Goal: Check status

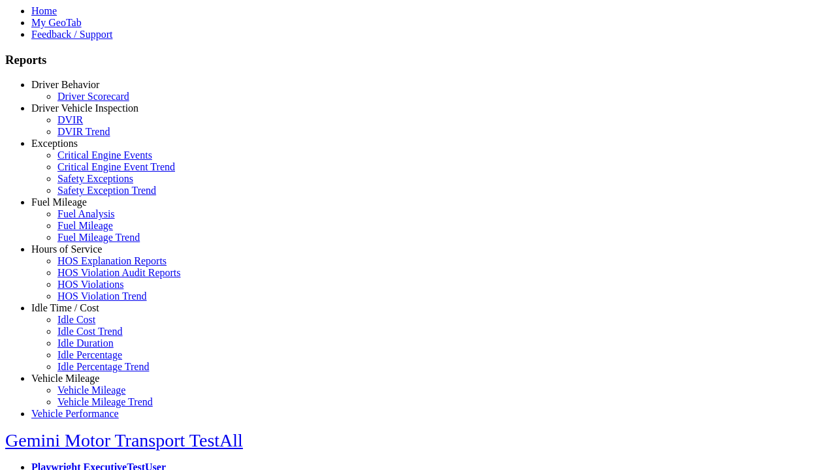
click at [75, 149] on link "Exceptions" at bounding box center [54, 143] width 46 height 11
click at [85, 161] on link "Critical Engine Events" at bounding box center [104, 154] width 95 height 11
select select "**********"
select select
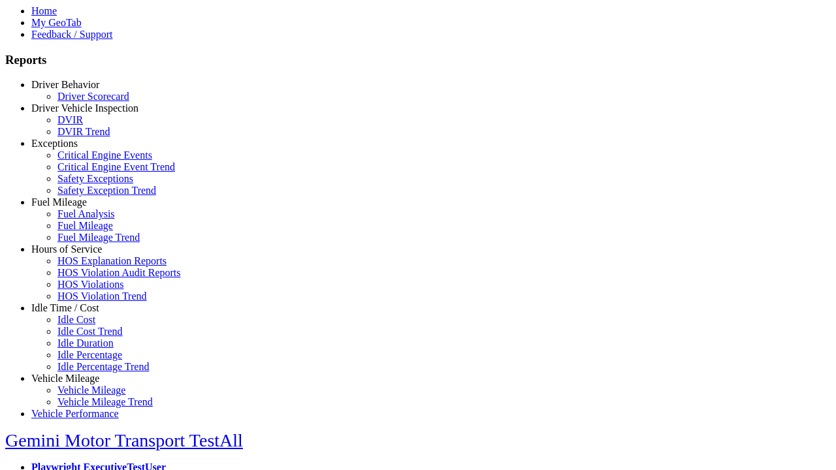
select select
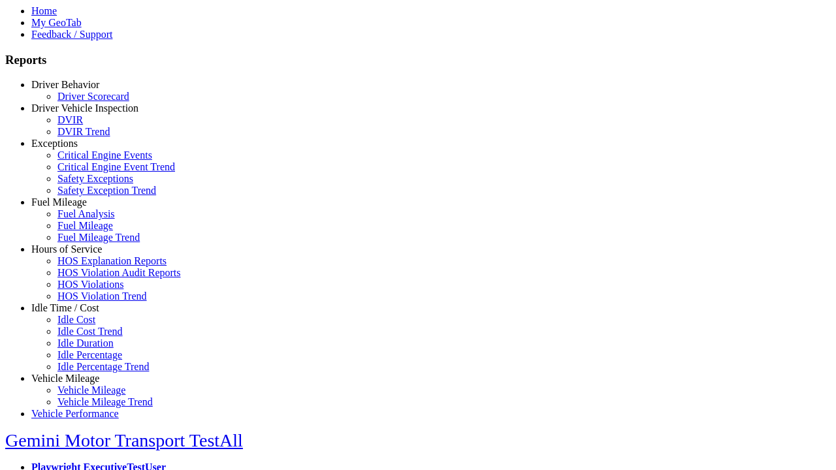
select select
